Goal: Task Accomplishment & Management: Use online tool/utility

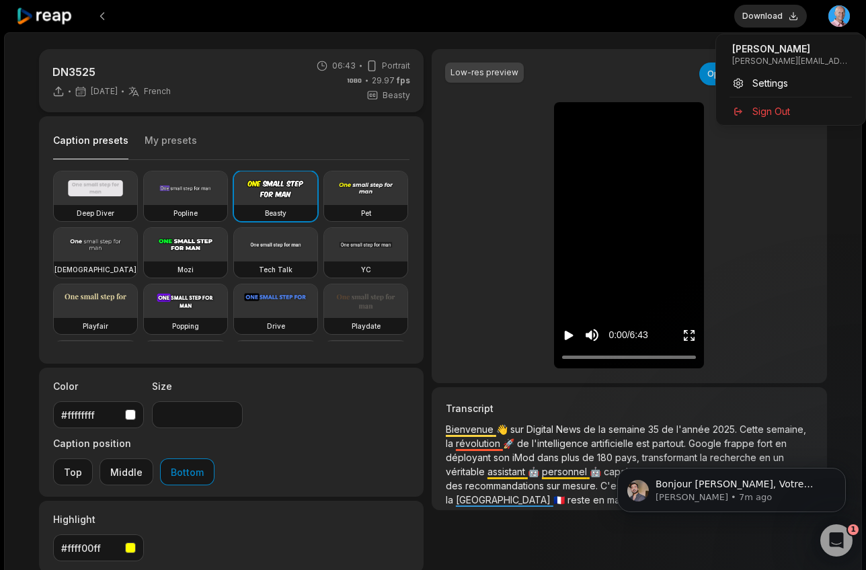
click at [839, 13] on html "Download Open user menu DN3525 [DATE] French fr 06:43 Portrait 29.97 fps Beasty…" at bounding box center [433, 285] width 866 height 570
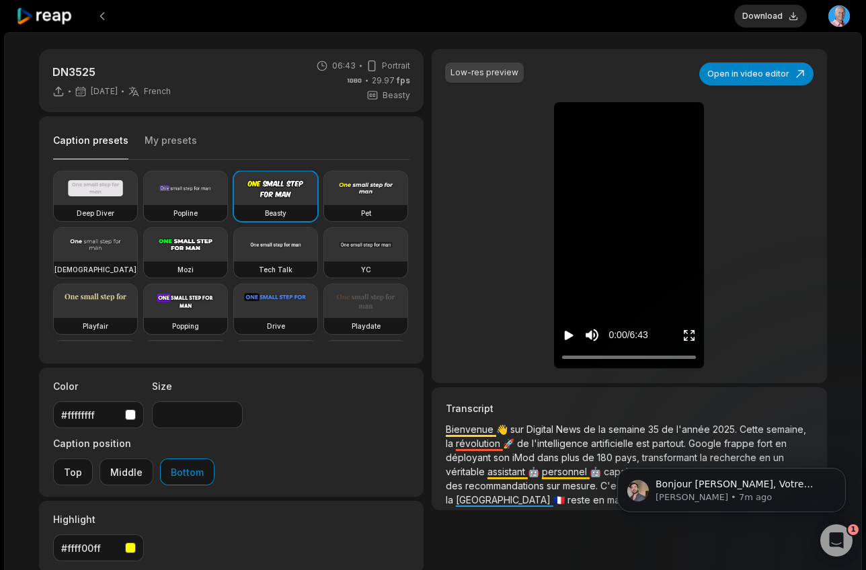
click at [833, 19] on html "Download Open user menu DN3525 [DATE] French fr 06:43 Portrait 29.97 fps Beasty…" at bounding box center [433, 285] width 866 height 570
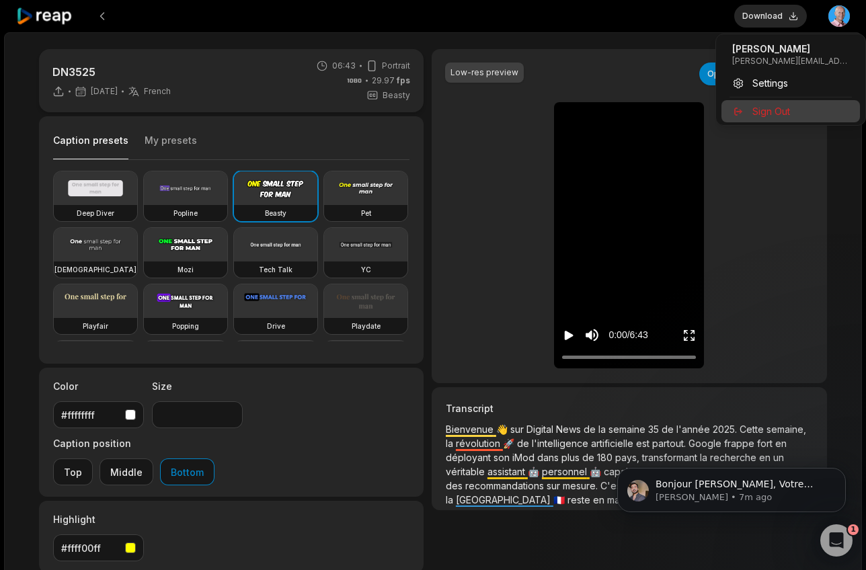
click at [798, 116] on div "Sign Out" at bounding box center [790, 111] width 138 height 22
